Goal: Task Accomplishment & Management: Use online tool/utility

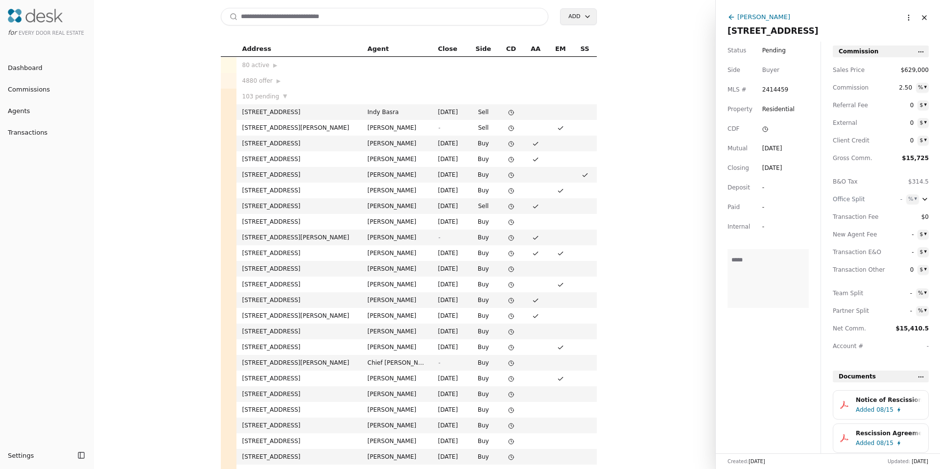
click at [755, 16] on div "[PERSON_NAME]" at bounding box center [763, 17] width 53 height 10
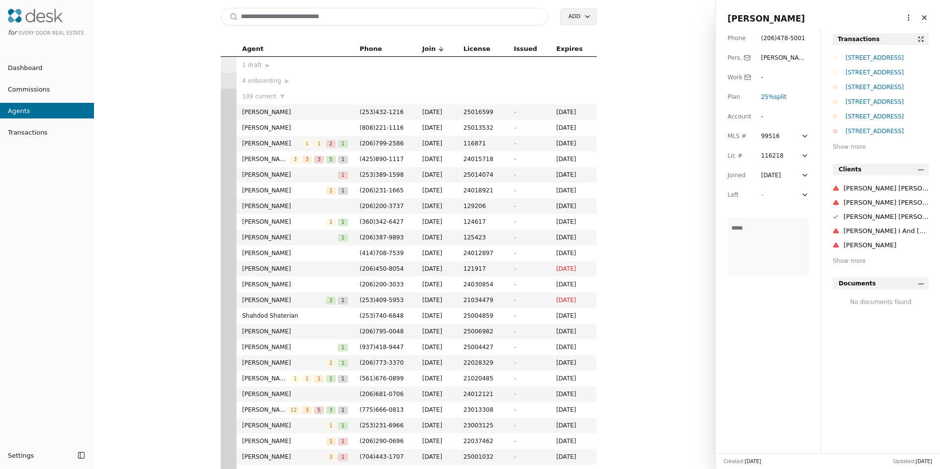
click at [897, 17] on html "for Every Door Real Estate Dashboard Commissions Agents Transactions Settings T…" at bounding box center [470, 234] width 940 height 469
click at [879, 53] on link "Navigate as Agent" at bounding box center [878, 54] width 59 height 10
click at [868, 87] on div "[STREET_ADDRESS]" at bounding box center [886, 87] width 83 height 10
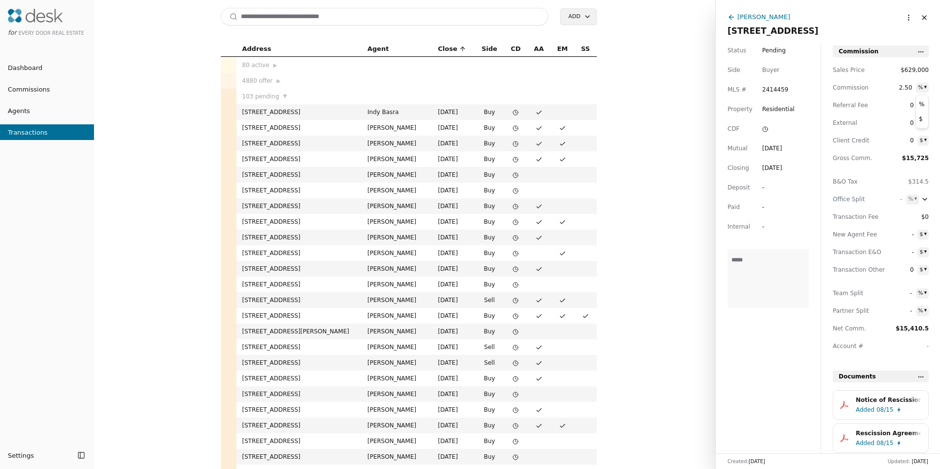
click at [921, 88] on html "for Every Door Real Estate Dashboard Commissions Agents Transactions Settings T…" at bounding box center [470, 234] width 940 height 469
click at [904, 88] on html "for Every Door Real Estate Dashboard Commissions Agents Transactions Settings T…" at bounding box center [470, 234] width 940 height 469
click at [903, 88] on span "2.50" at bounding box center [903, 88] width 18 height 10
click at [842, 89] on span "Commission" at bounding box center [854, 88] width 44 height 10
click at [779, 146] on div "[DATE]" at bounding box center [772, 148] width 20 height 10
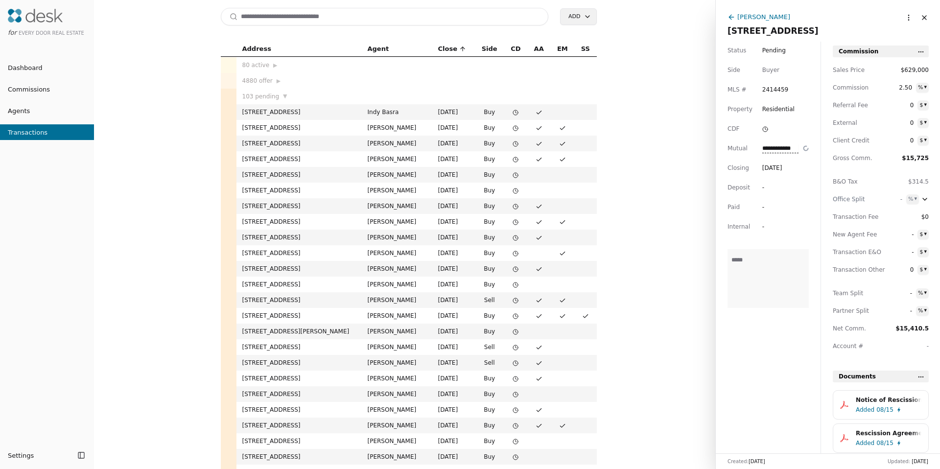
click at [778, 167] on div "[DATE]" at bounding box center [772, 168] width 20 height 10
click at [771, 90] on span "2414459" at bounding box center [775, 90] width 26 height 10
click at [773, 109] on span "Residential" at bounding box center [778, 109] width 32 height 10
click at [847, 108] on html "for Every Door Real Estate Dashboard Commissions Agents Transactions Settings T…" at bounding box center [470, 234] width 940 height 469
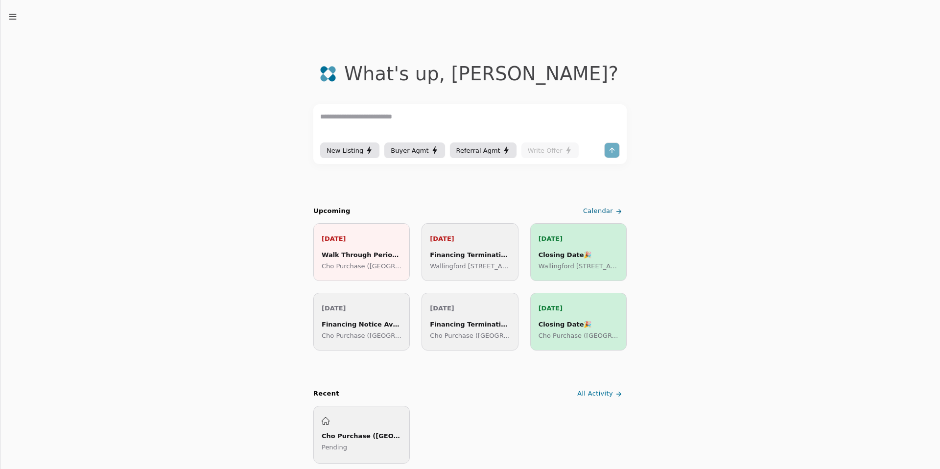
click at [15, 18] on icon "button" at bounding box center [13, 17] width 10 height 10
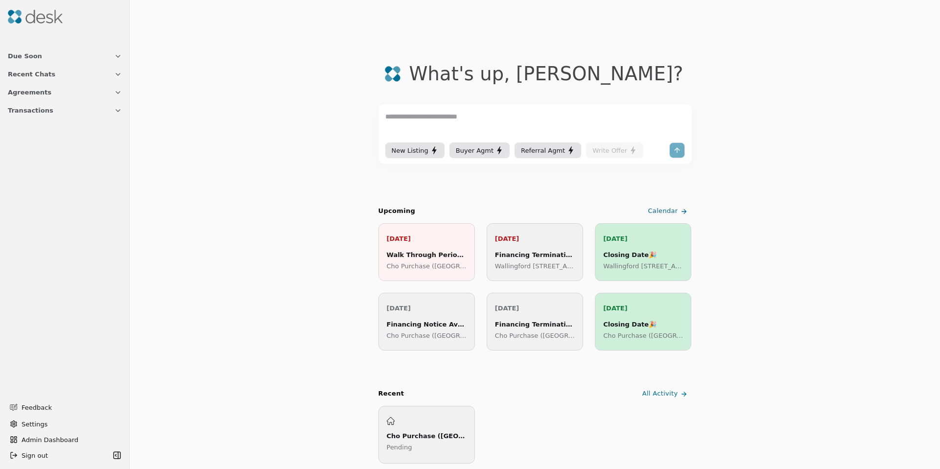
click at [31, 117] on button "Transactions" at bounding box center [65, 110] width 126 height 18
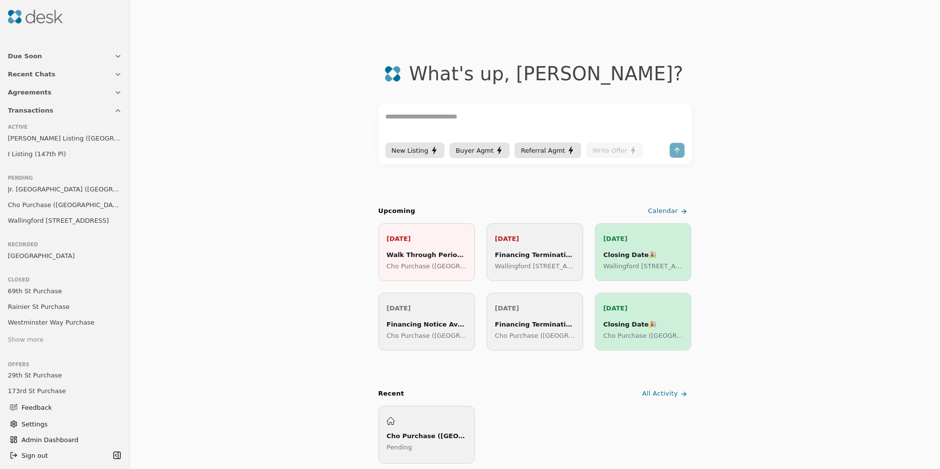
click at [36, 201] on span "Cho Purchase (Grand Street)" at bounding box center [65, 205] width 114 height 10
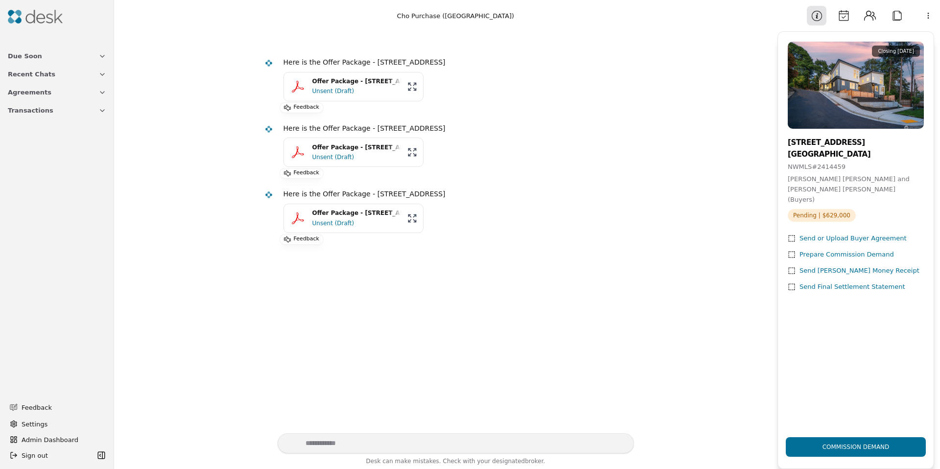
click at [846, 16] on button "Calendar" at bounding box center [843, 16] width 20 height 20
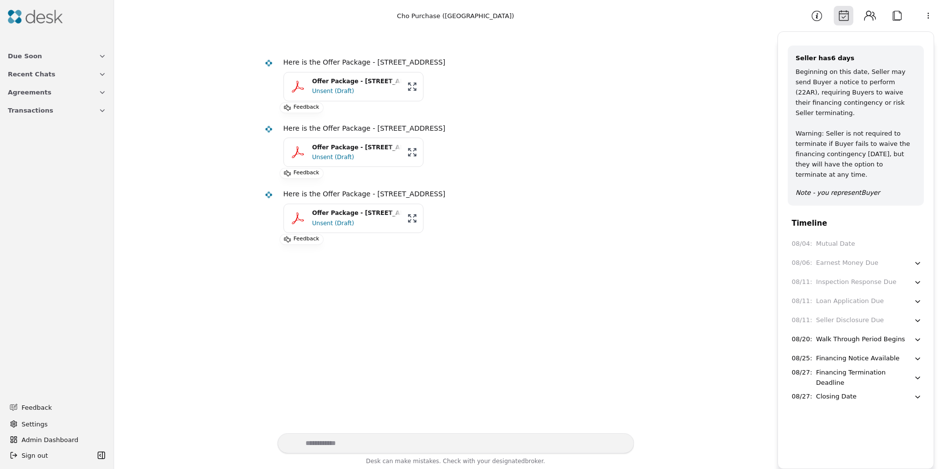
drag, startPoint x: 821, startPoint y: 12, endPoint x: 835, endPoint y: 15, distance: 14.5
click at [821, 13] on button "Information" at bounding box center [817, 16] width 20 height 20
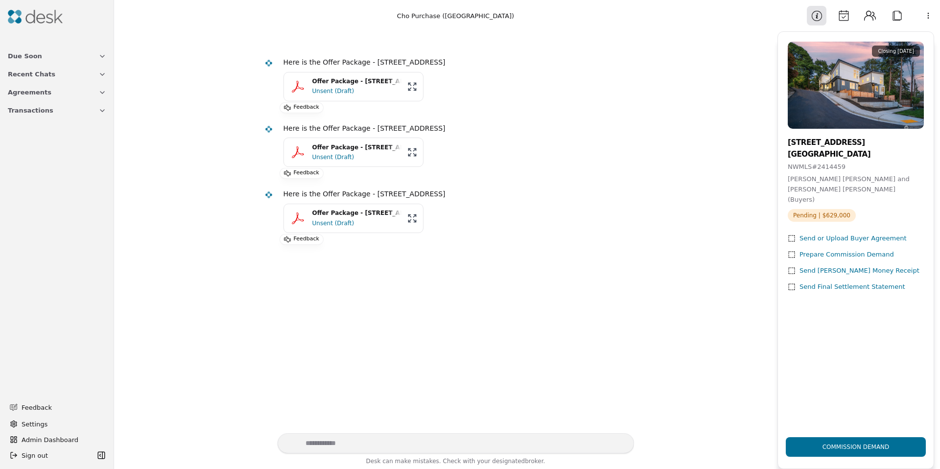
click at [846, 16] on button "Calendar" at bounding box center [843, 16] width 20 height 20
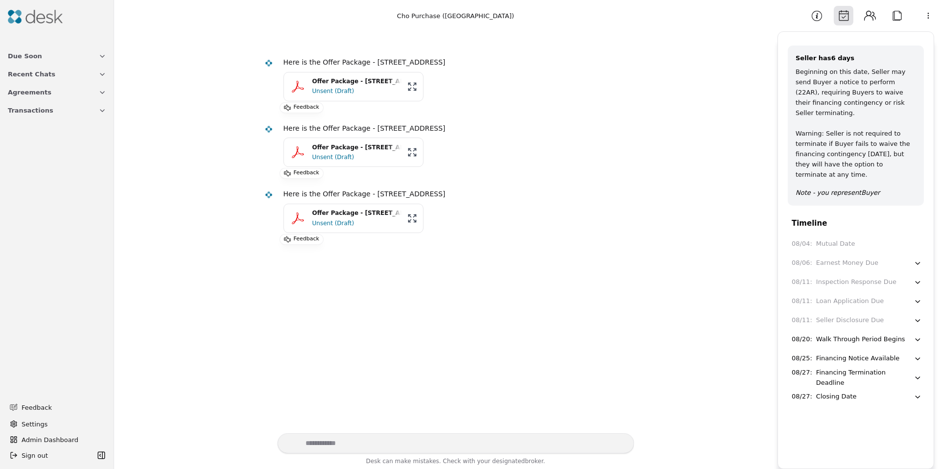
click at [817, 9] on button "Information" at bounding box center [817, 16] width 20 height 20
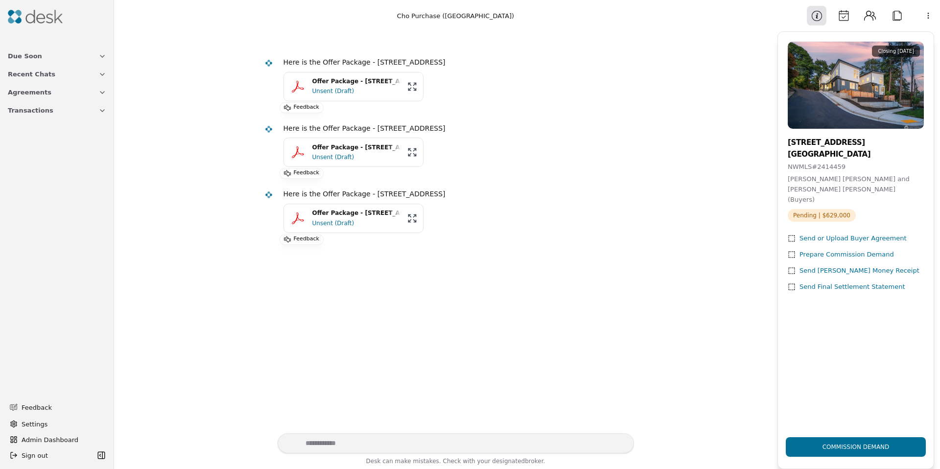
click at [868, 14] on button "Contacts" at bounding box center [870, 16] width 20 height 20
